Goal: Task Accomplishment & Management: Complete application form

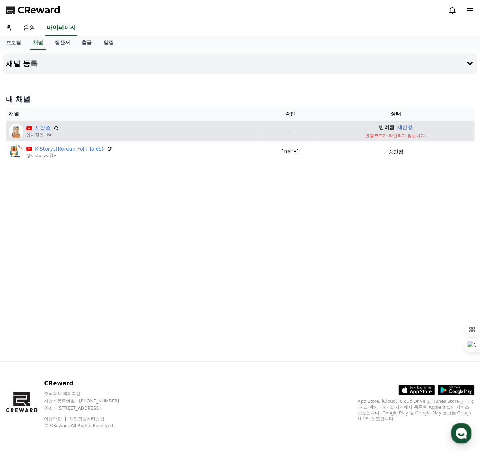
click at [49, 128] on link "시잘쫍" at bounding box center [42, 128] width 15 height 8
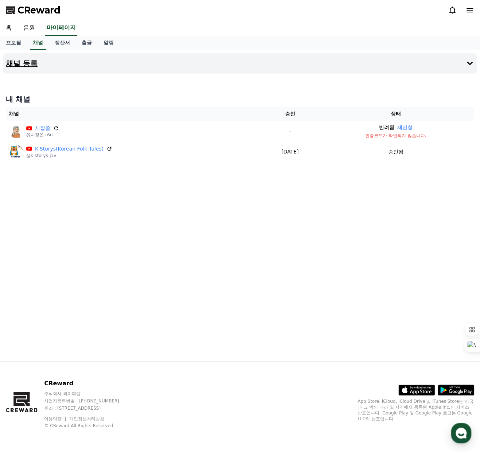
click at [28, 62] on h4 "채널 등록" at bounding box center [22, 63] width 32 height 8
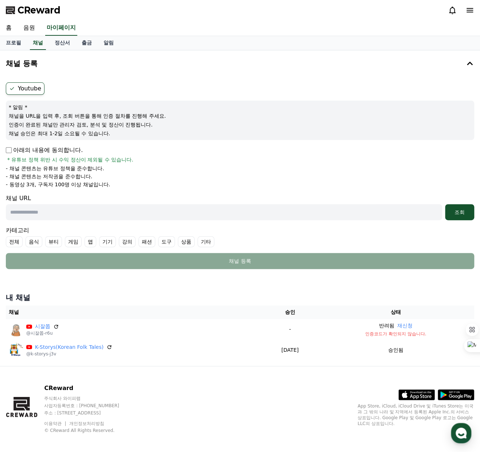
click at [52, 211] on input "text" at bounding box center [224, 212] width 436 height 16
paste input "**********"
type input "**********"
click at [459, 213] on div "조회" at bounding box center [459, 211] width 23 height 7
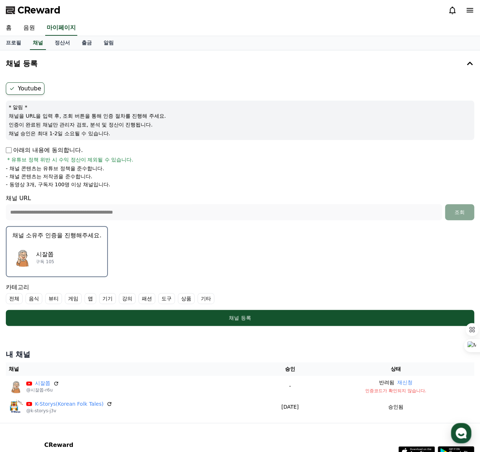
drag, startPoint x: 85, startPoint y: 259, endPoint x: 76, endPoint y: 251, distance: 11.9
click at [76, 251] on div "시잘쫍 구독 105" at bounding box center [56, 257] width 89 height 29
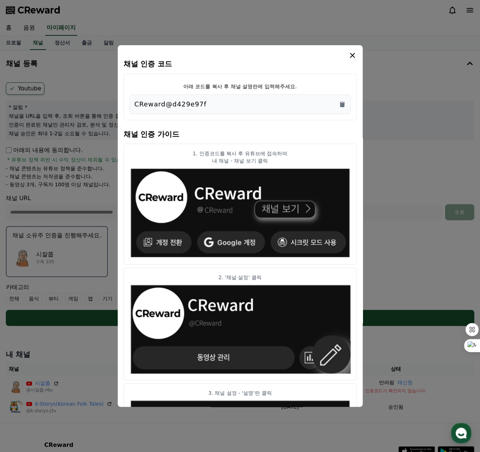
drag, startPoint x: 255, startPoint y: 53, endPoint x: 598, endPoint y: 42, distance: 343.2
click at [480, 42] on html "**********" at bounding box center [240, 257] width 480 height 514
drag, startPoint x: 275, startPoint y: 66, endPoint x: 281, endPoint y: 65, distance: 5.6
click at [281, 65] on h4 "채널 인증 코드" at bounding box center [240, 64] width 233 height 8
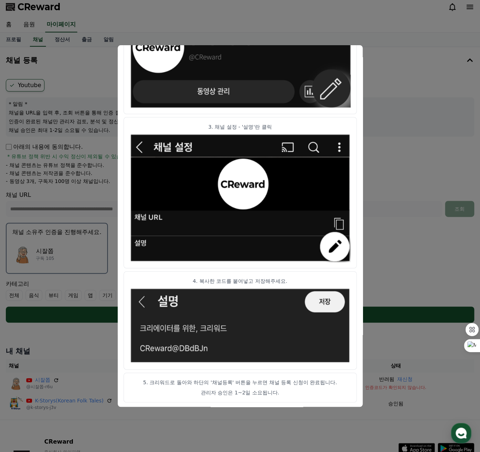
scroll to position [61, 0]
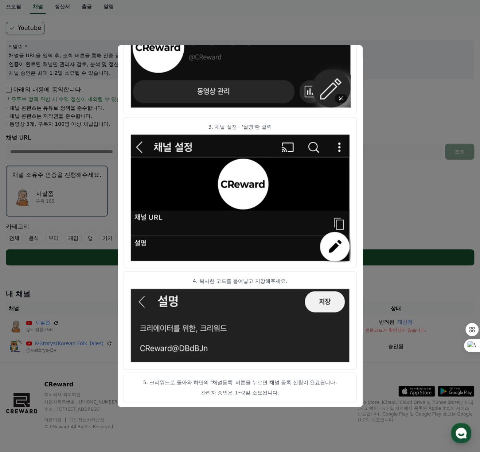
click at [329, 90] on img "modal" at bounding box center [240, 63] width 221 height 90
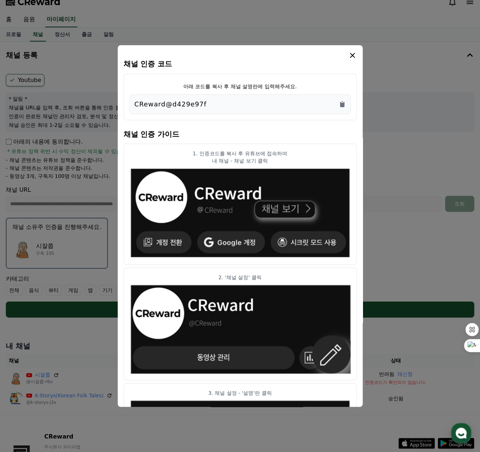
scroll to position [0, 0]
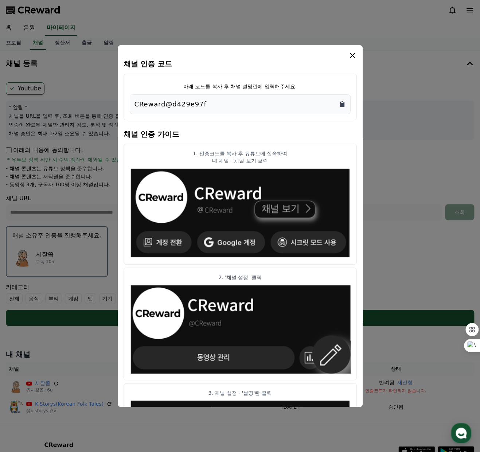
click at [342, 103] on icon "Copy to clipboard" at bounding box center [342, 104] width 4 height 5
click at [352, 55] on icon "modal" at bounding box center [352, 55] width 5 height 5
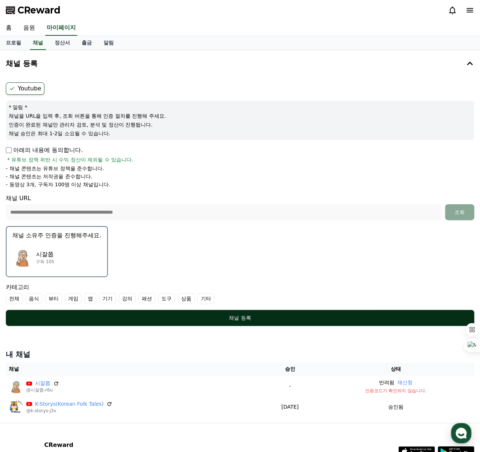
click at [246, 315] on div "채널 등록" at bounding box center [239, 317] width 439 height 7
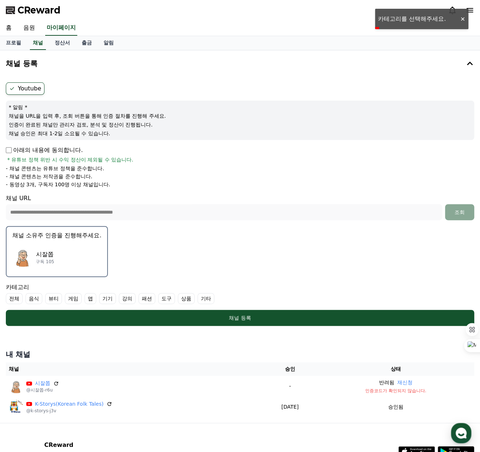
click at [203, 297] on label "기타" at bounding box center [206, 298] width 17 height 11
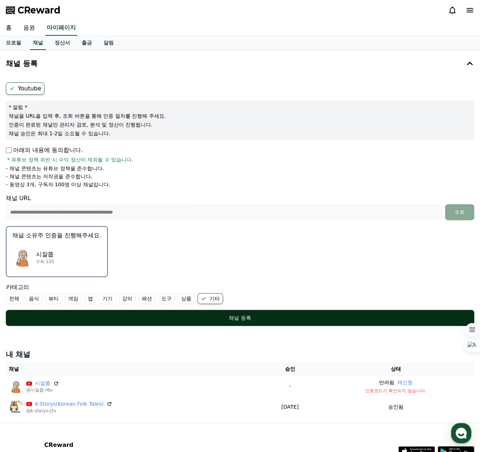
click at [238, 316] on div "채널 등록" at bounding box center [239, 317] width 439 height 7
